Goal: Task Accomplishment & Management: Manage account settings

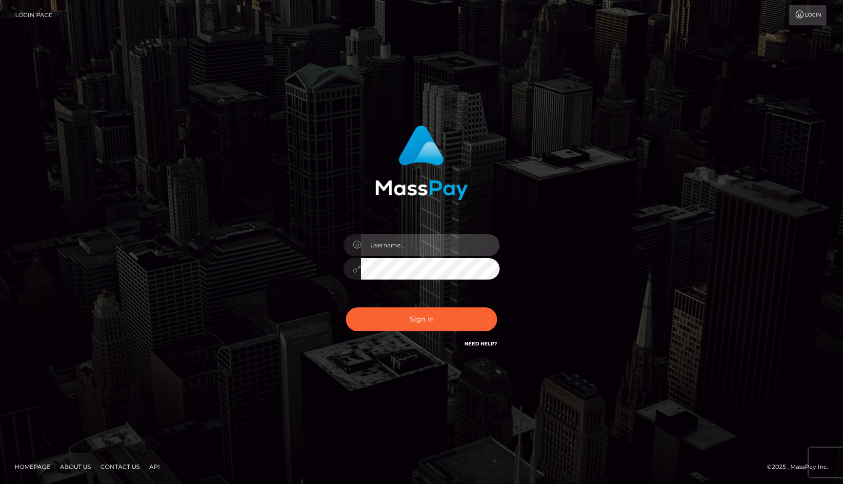
click at [421, 245] on input "text" at bounding box center [430, 245] width 139 height 22
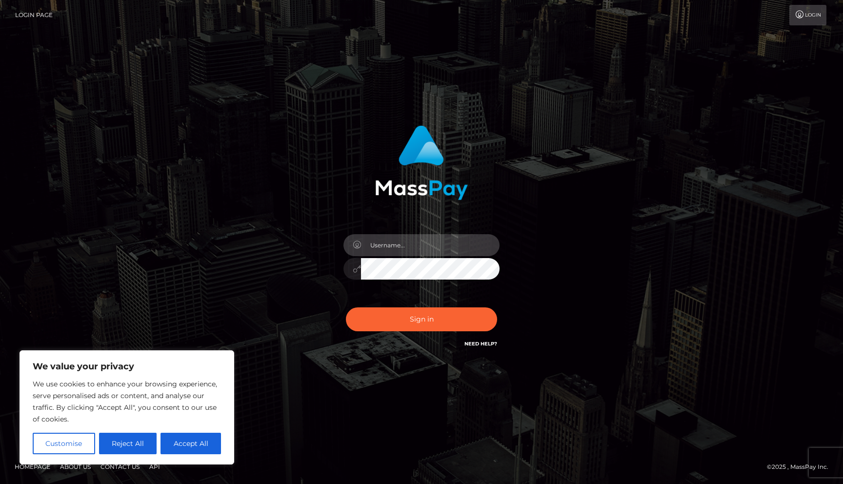
type input "[EMAIL_ADDRESS][DOMAIN_NAME]"
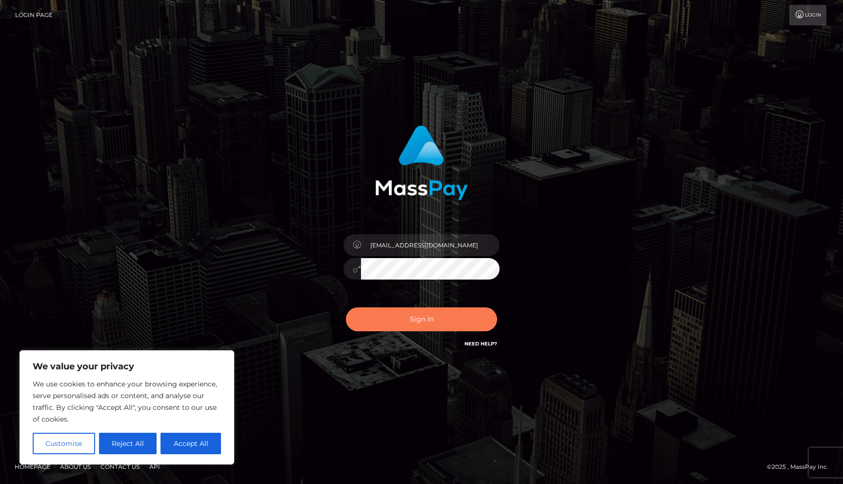
click at [406, 321] on button "Sign in" at bounding box center [421, 319] width 151 height 24
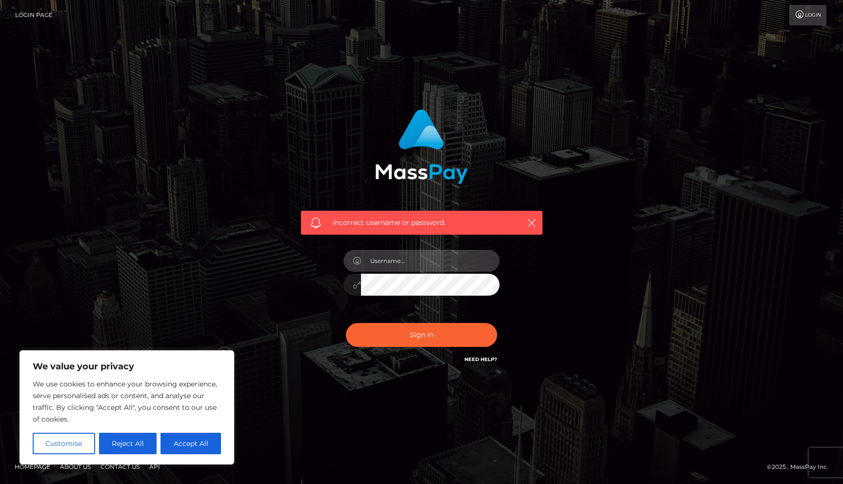
click at [403, 258] on input "text" at bounding box center [430, 261] width 139 height 22
type input "bebo_hurley@hotmail.com"
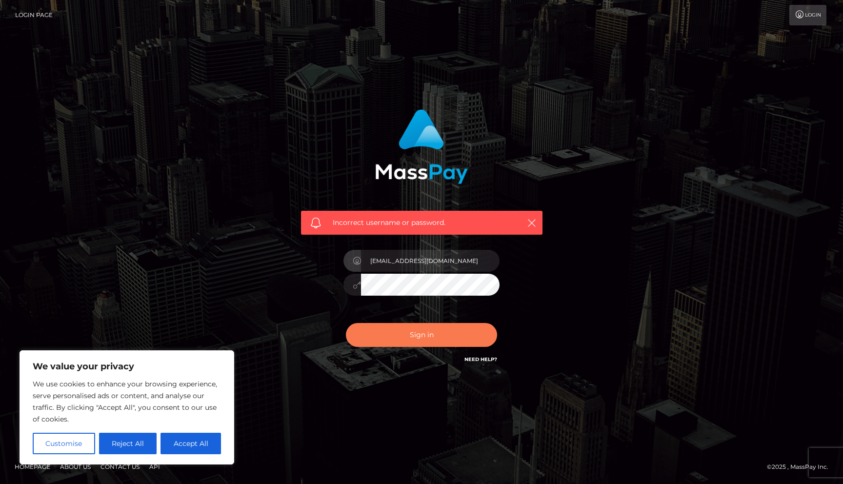
click at [381, 343] on button "Sign in" at bounding box center [421, 335] width 151 height 24
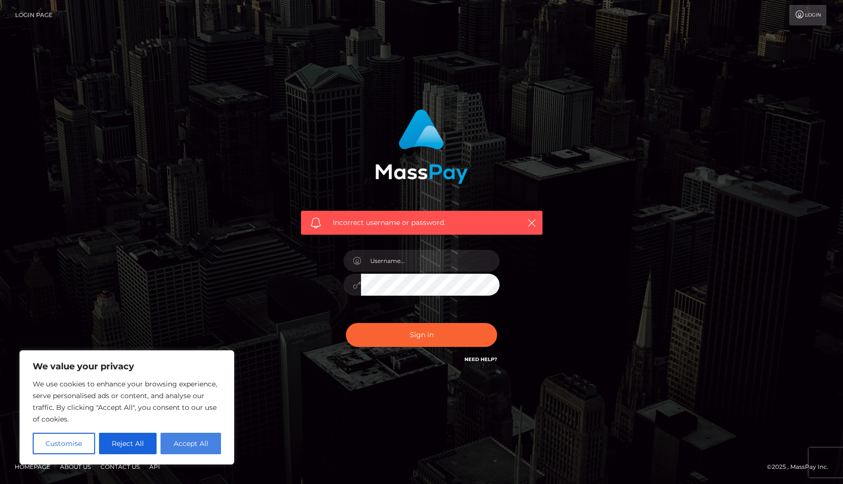
click at [198, 446] on button "Accept All" at bounding box center [190, 443] width 60 height 21
checkbox input "true"
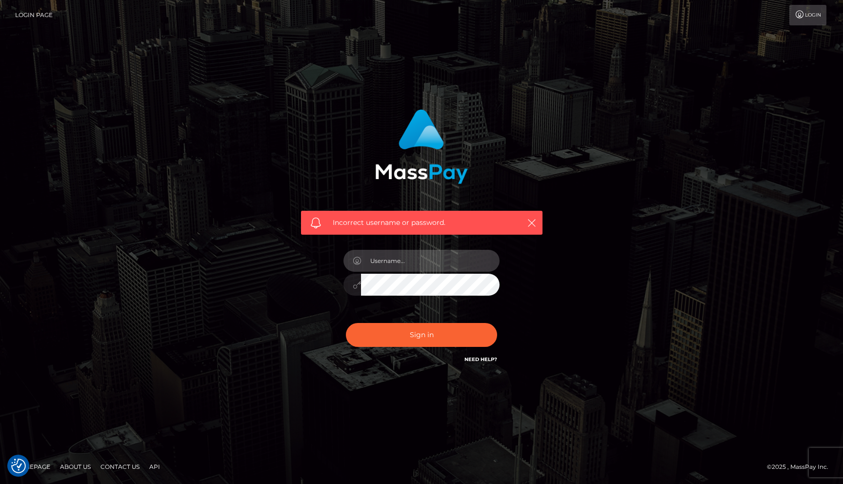
click at [449, 257] on input "text" at bounding box center [430, 261] width 139 height 22
type input "bebo_hurley@hotmail.com"
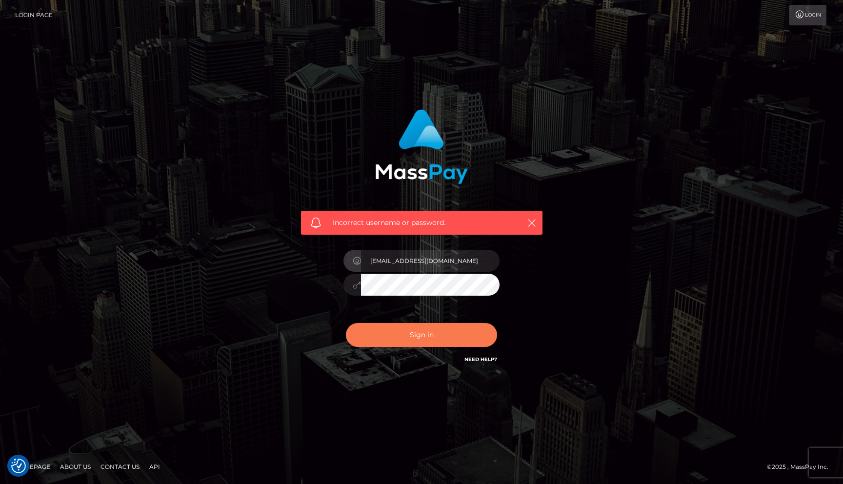
click at [453, 338] on button "Sign in" at bounding box center [421, 335] width 151 height 24
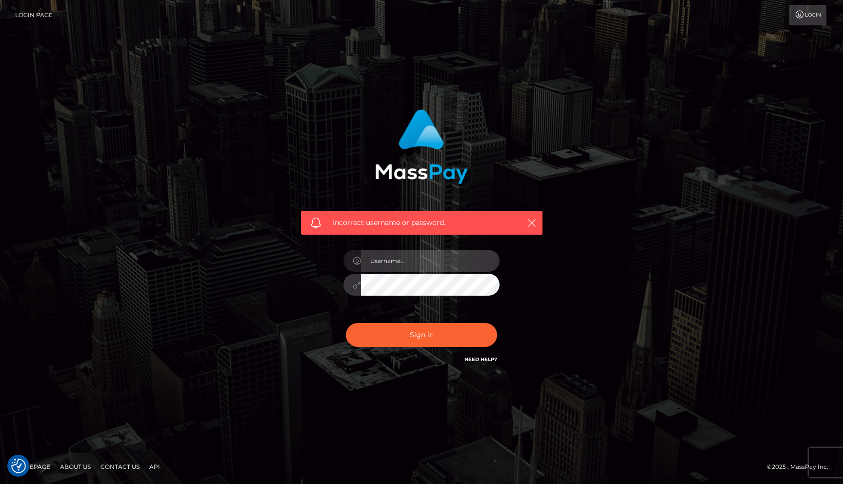
type input "bebo_hurley@hotmail.com"
click at [346, 323] on button "Sign in" at bounding box center [421, 335] width 151 height 24
click at [438, 263] on input "text" at bounding box center [430, 261] width 139 height 22
type input "bebo_hurley@hotmail.com"
click at [346, 323] on button "Sign in" at bounding box center [421, 335] width 151 height 24
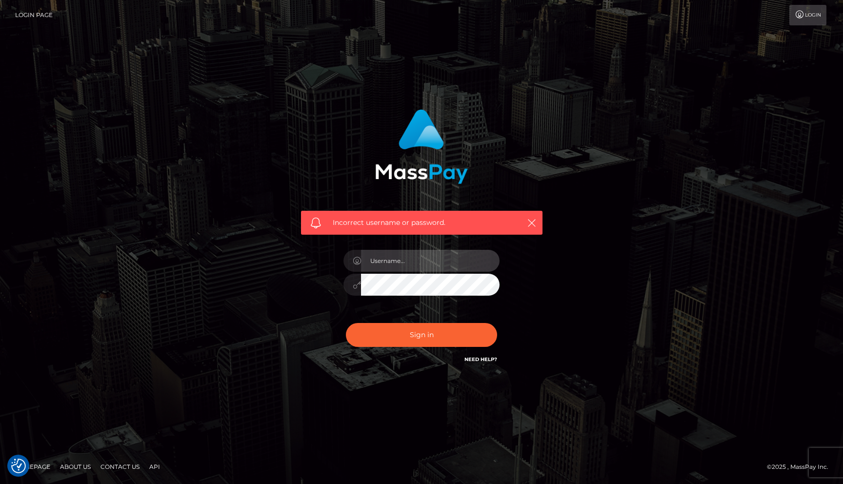
click at [417, 257] on input "text" at bounding box center [430, 261] width 139 height 22
type input "bebo_hurley@hotmail.com"
click at [346, 323] on button "Sign in" at bounding box center [421, 335] width 151 height 24
click at [758, 248] on div "Incorrect username or password." at bounding box center [421, 242] width 843 height 427
click at [801, 13] on icon at bounding box center [800, 15] width 10 height 8
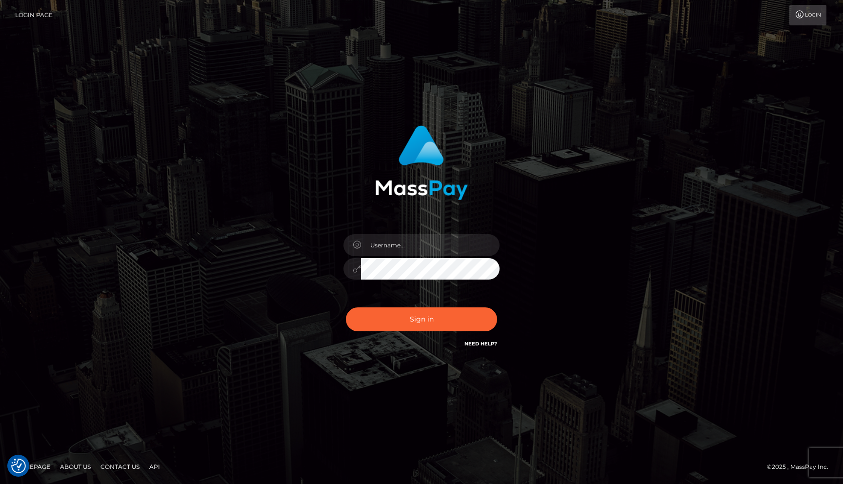
click at [472, 340] on h6 "Need Help?" at bounding box center [480, 343] width 33 height 8
click at [475, 343] on link "Need Help?" at bounding box center [480, 344] width 33 height 6
click at [404, 246] on input "text" at bounding box center [430, 245] width 139 height 22
type input "[EMAIL_ADDRESS][DOMAIN_NAME]"
click at [423, 312] on button "Sign in" at bounding box center [421, 319] width 151 height 24
